Goal: Communication & Community: Answer question/provide support

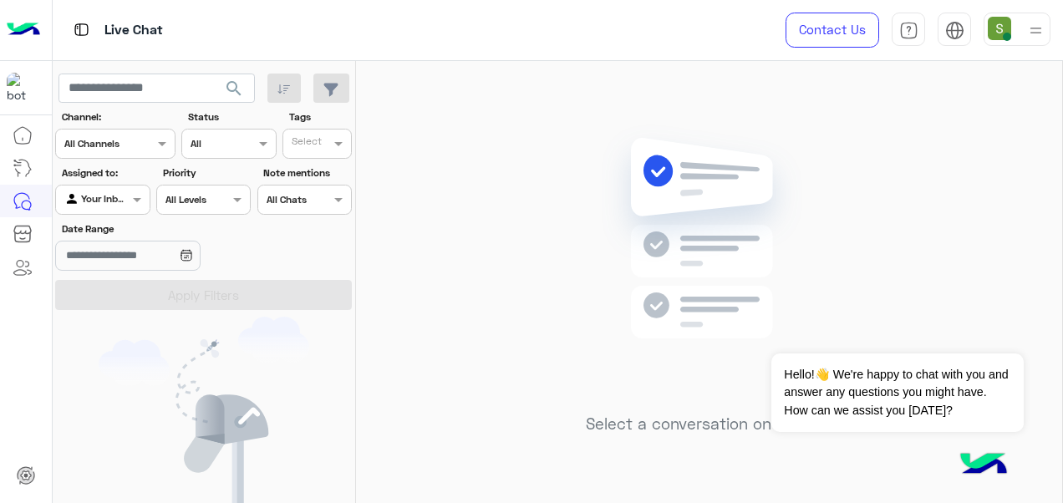
click at [1018, 28] on div at bounding box center [1017, 29] width 67 height 33
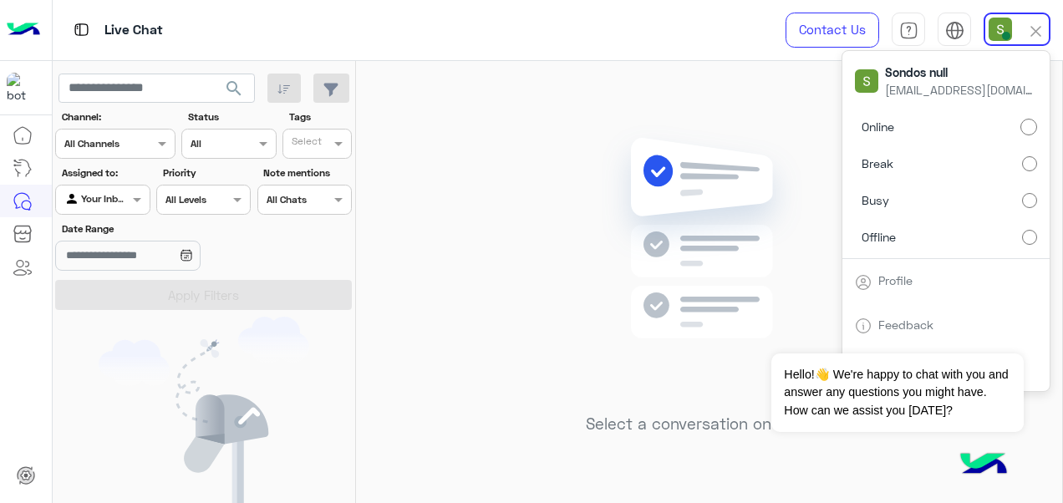
click at [799, 98] on div "Select a conversation on the left" at bounding box center [709, 285] width 706 height 449
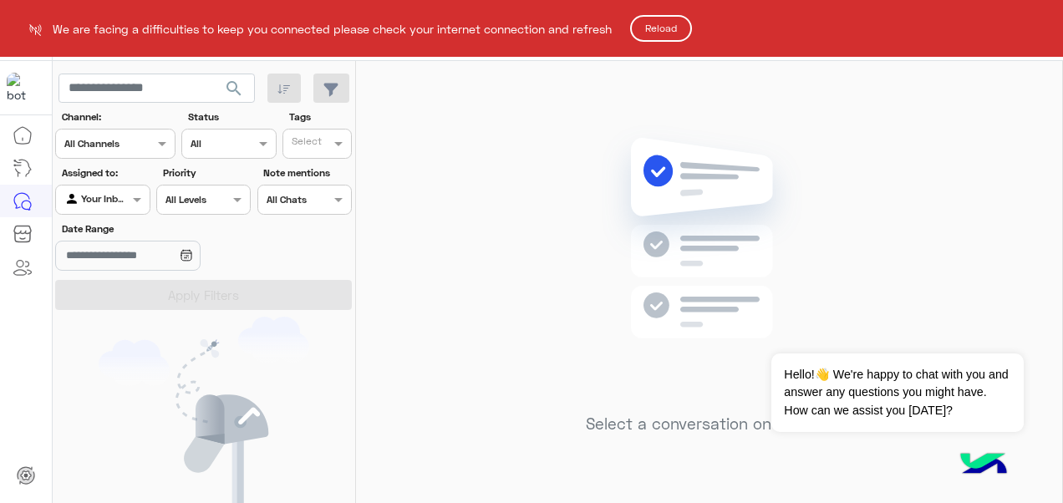
click at [667, 33] on button "Reload" at bounding box center [661, 28] width 62 height 27
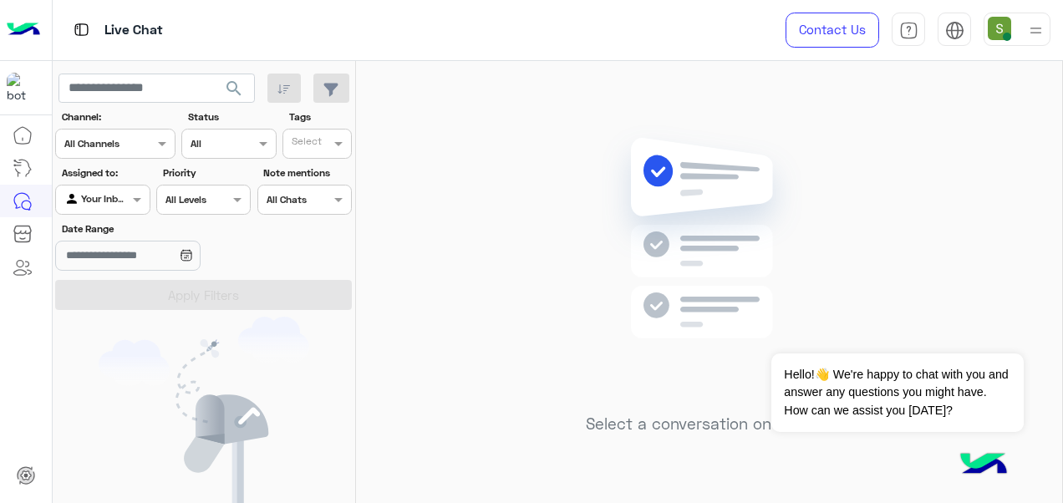
click at [1016, 32] on div at bounding box center [1017, 29] width 67 height 33
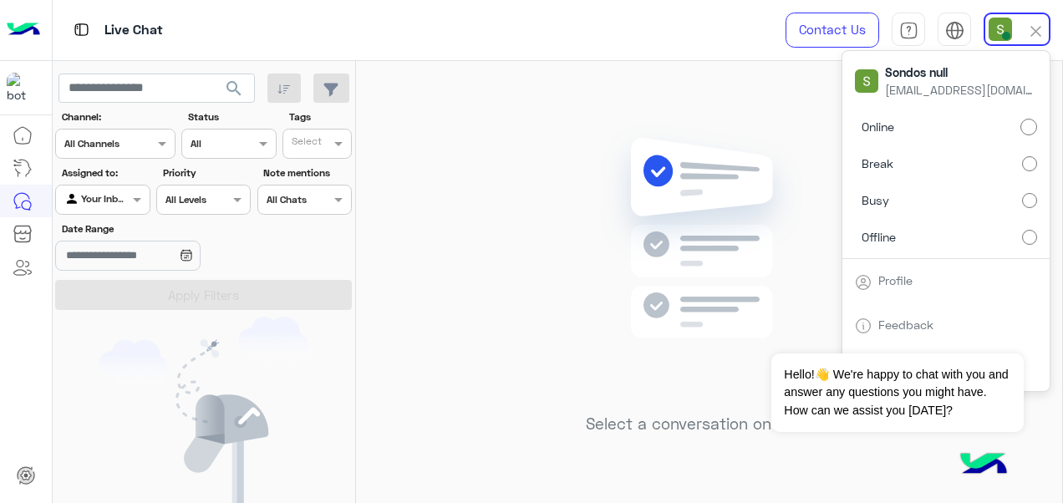
click at [987, 161] on label "Break" at bounding box center [946, 164] width 182 height 30
click at [662, 69] on div "Select a conversation on the left" at bounding box center [709, 285] width 706 height 449
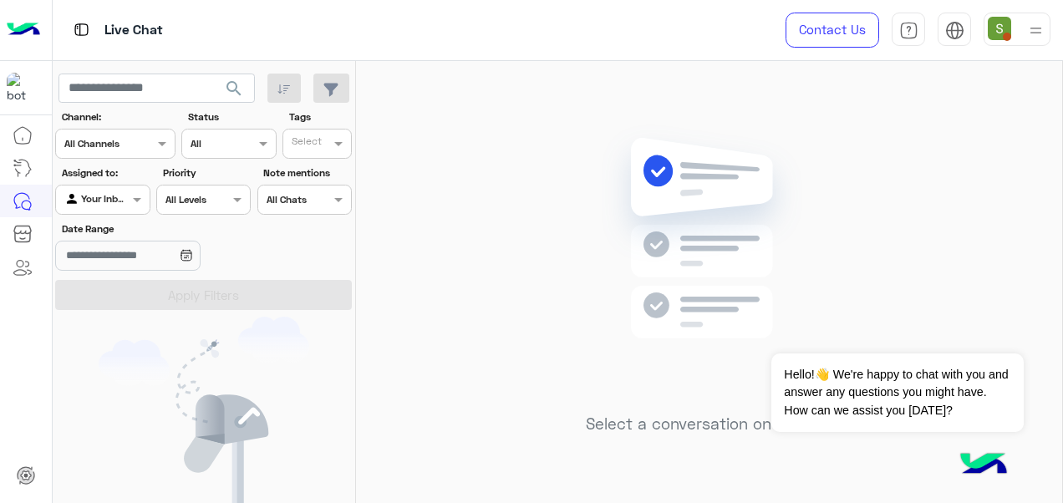
click at [1013, 29] on div at bounding box center [1017, 29] width 67 height 33
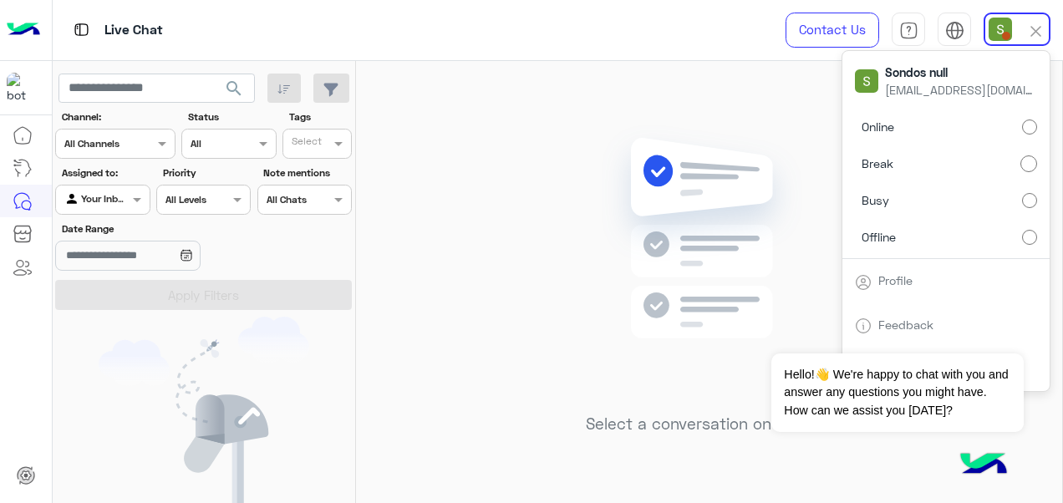
click at [1000, 121] on label "Online" at bounding box center [946, 127] width 182 height 30
click at [670, 61] on div "Select a conversation on the left" at bounding box center [709, 285] width 706 height 449
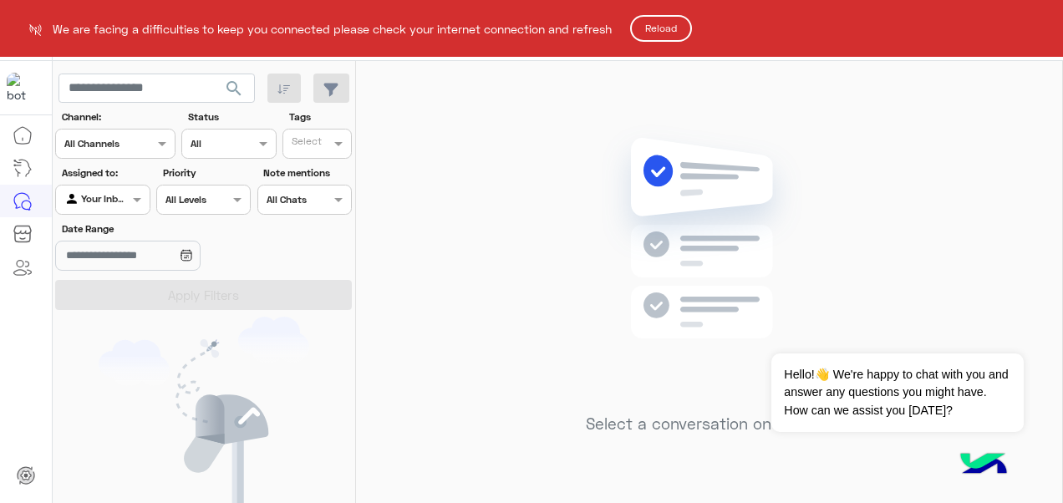
click at [654, 28] on button "Reload" at bounding box center [661, 28] width 62 height 27
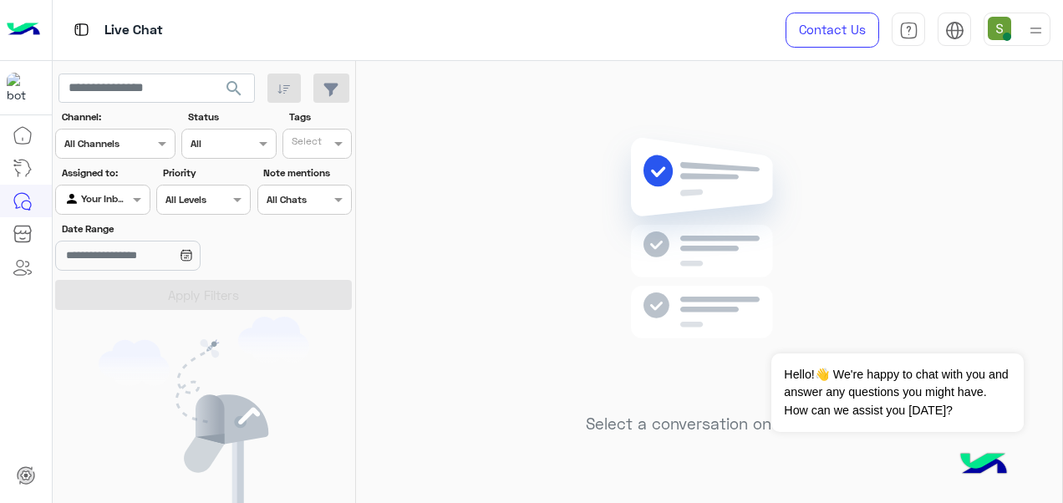
click at [1031, 28] on img at bounding box center [1036, 30] width 21 height 21
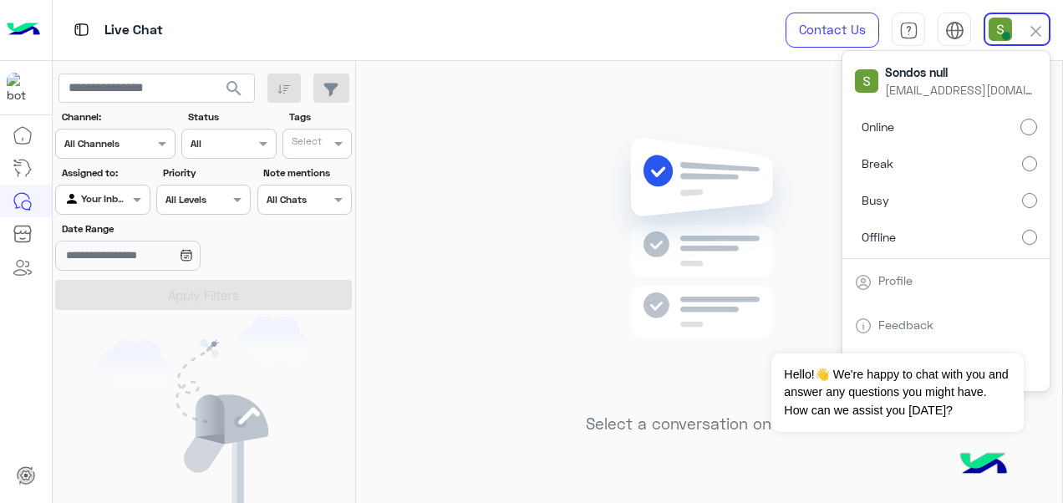
click at [1006, 235] on label "Offline" at bounding box center [946, 237] width 182 height 30
